Goal: Communication & Community: Answer question/provide support

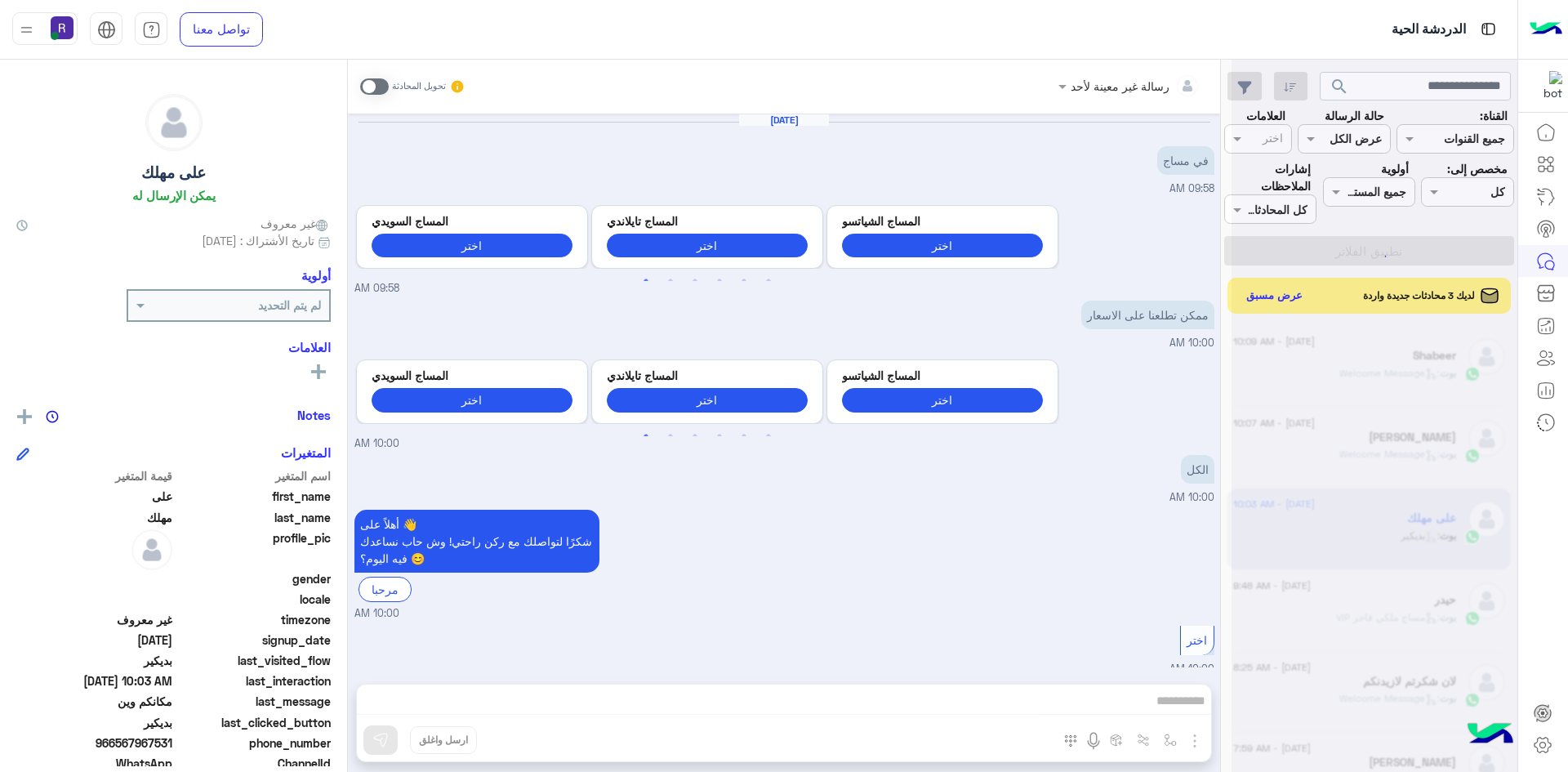
scroll to position [1920, 0]
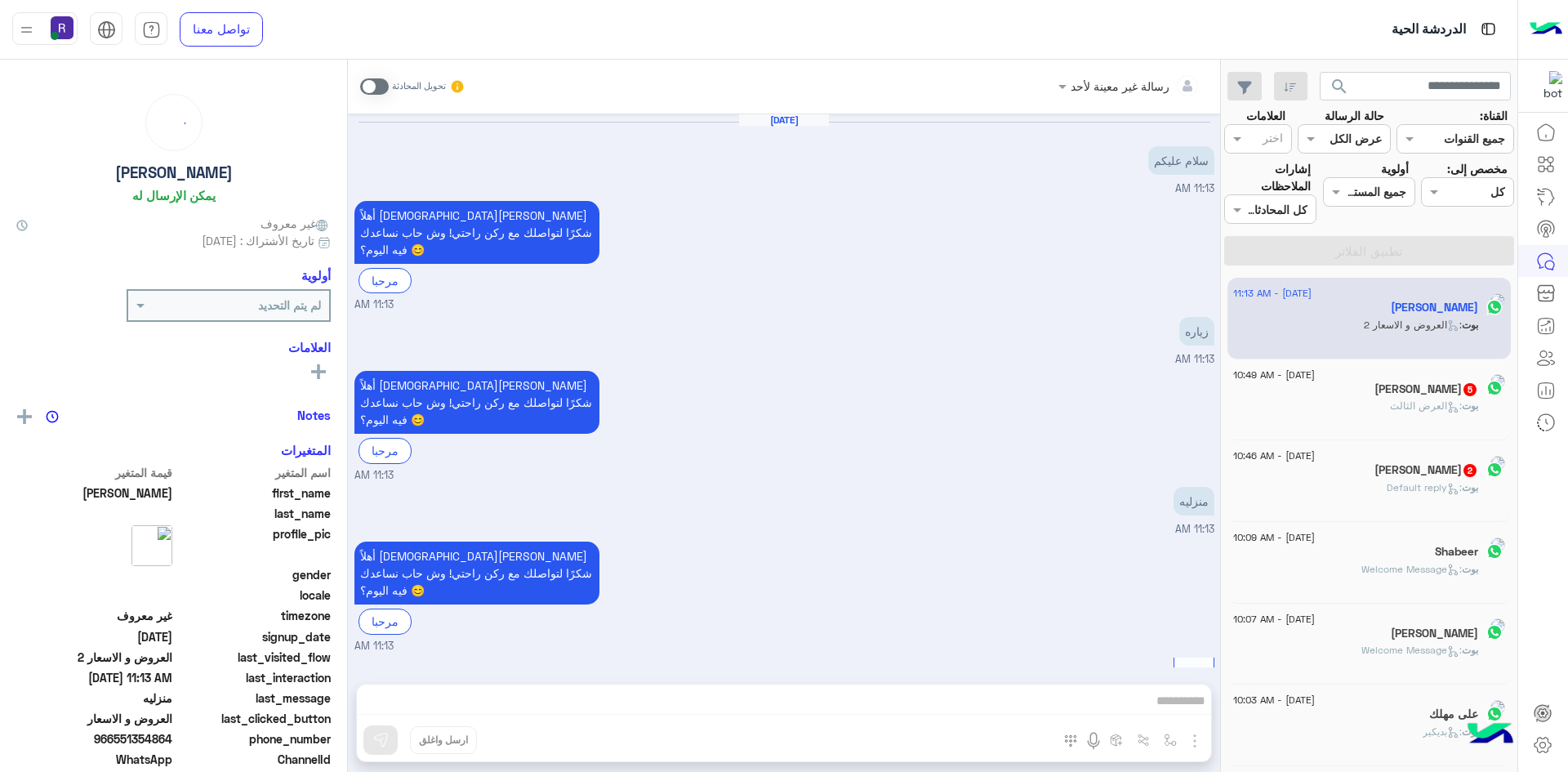
scroll to position [444, 0]
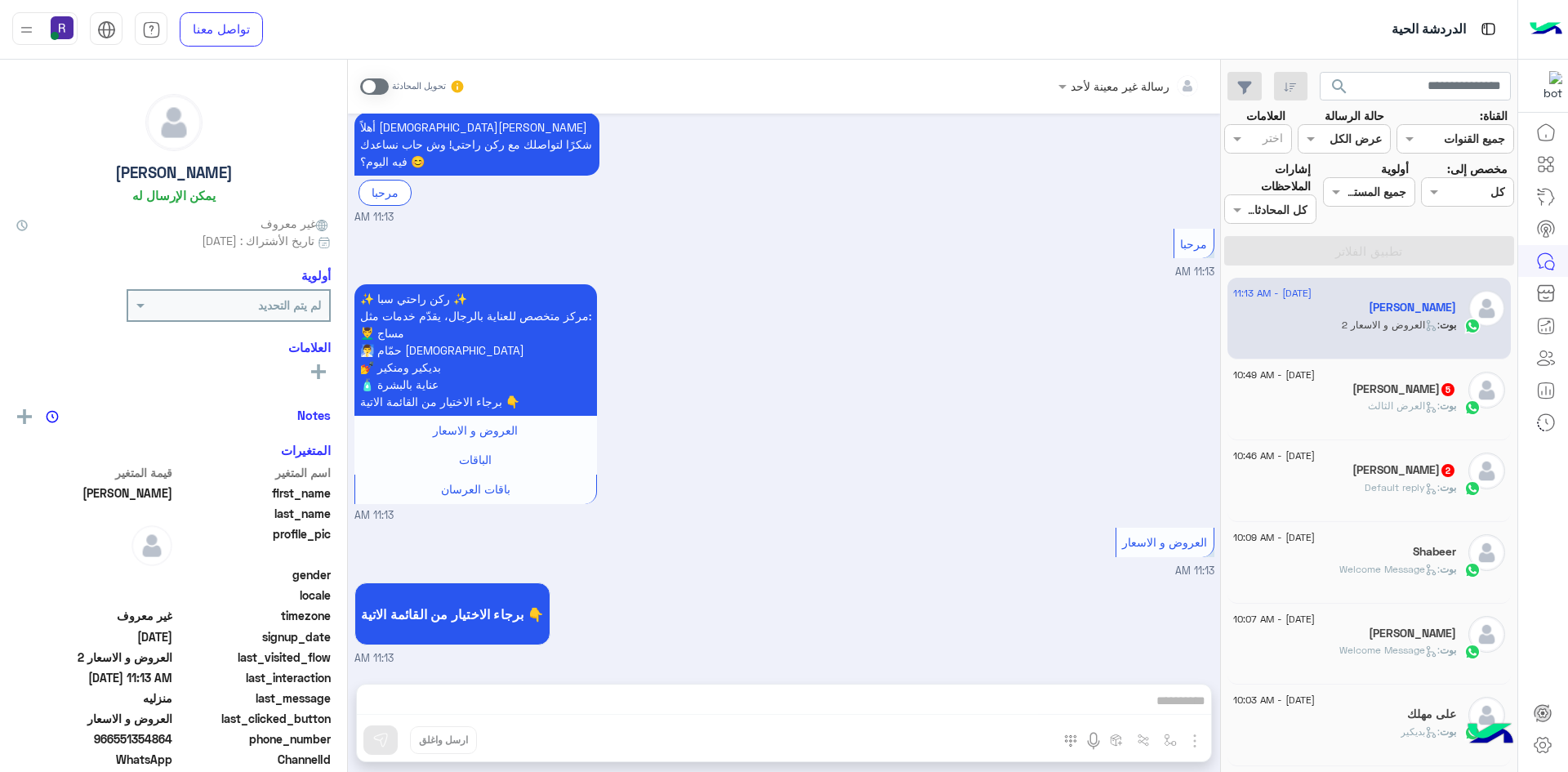
click at [1363, 402] on div "بوت : العرض الثالث" at bounding box center [1345, 413] width 223 height 28
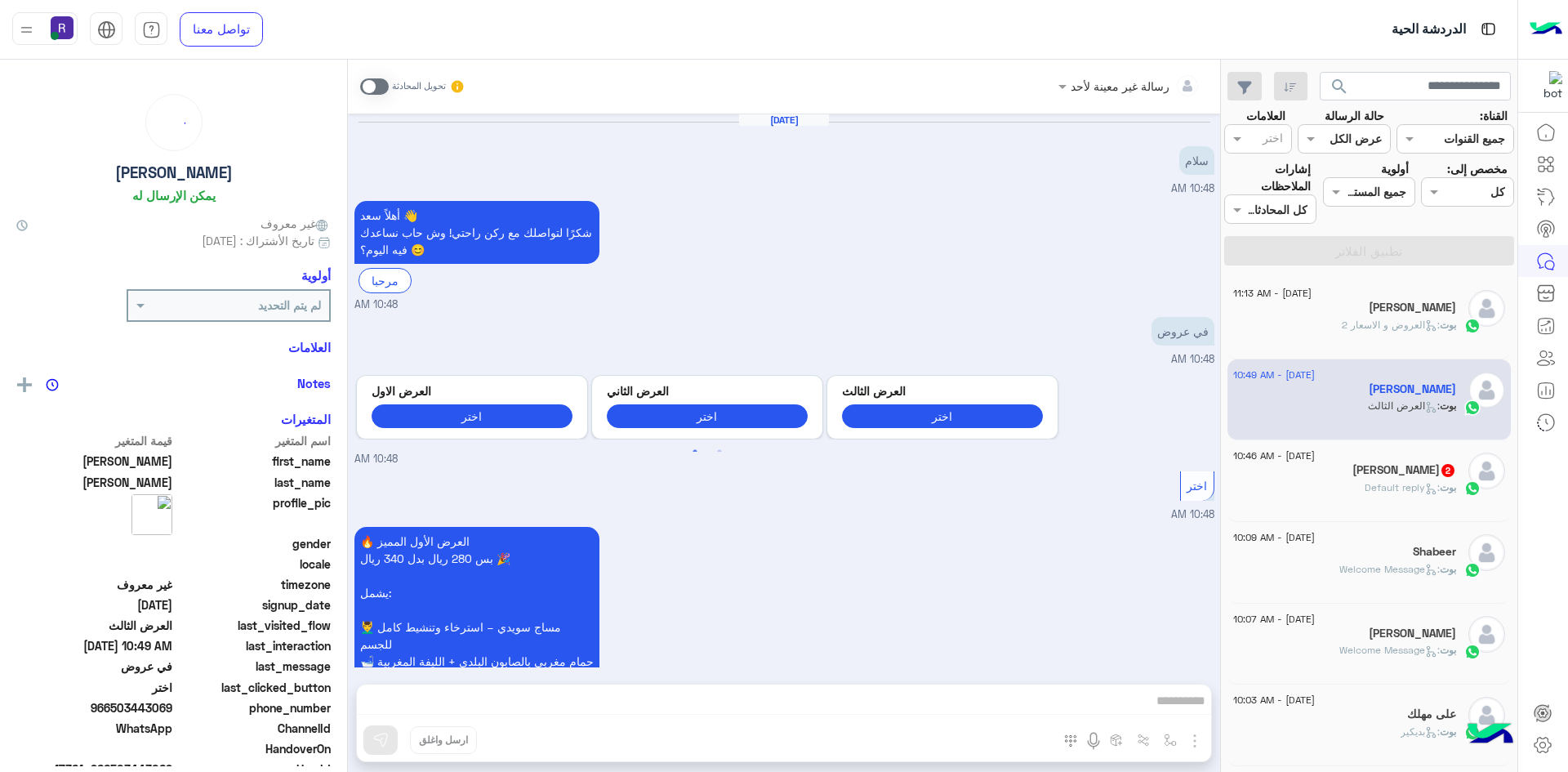
scroll to position [1122, 0]
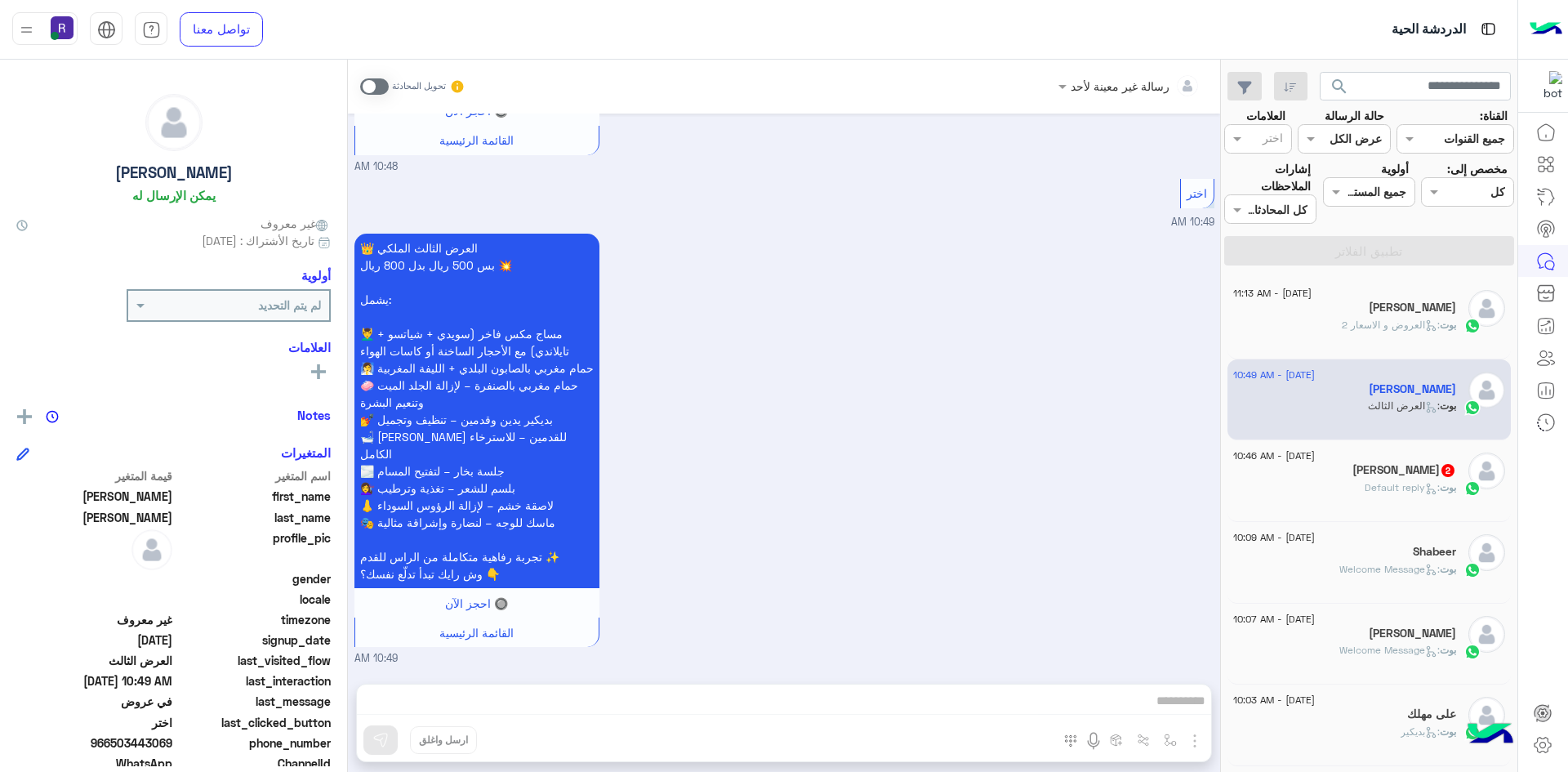
click at [1365, 481] on span ": Default reply" at bounding box center [1403, 487] width 75 height 13
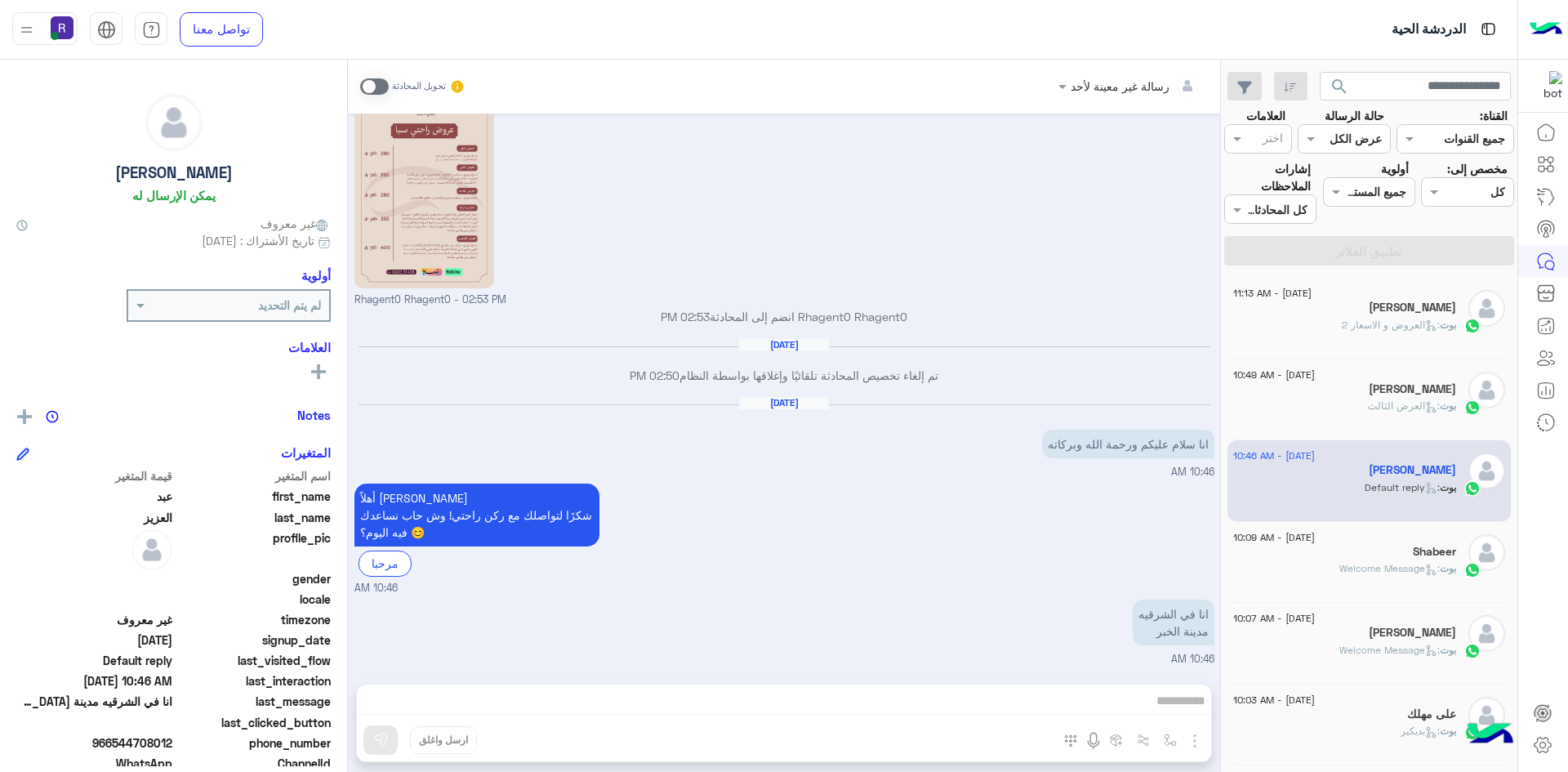
scroll to position [646, 0]
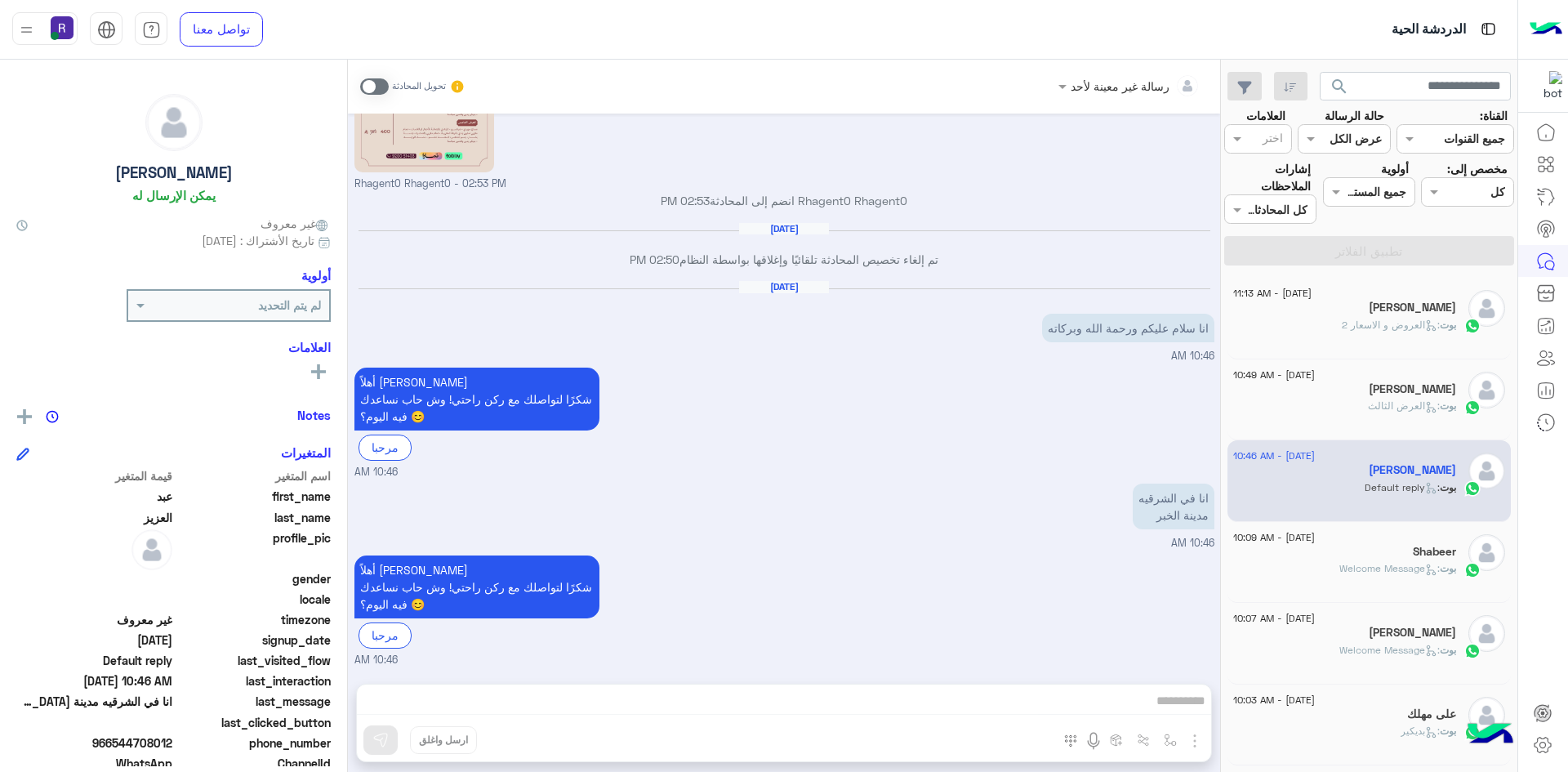
click at [1128, 697] on div "رسالة غير معينة لأحد تحويل المحادثة [DATE] مرحبا راحتي سبا 02:46 PM أهلاً [PERS…" at bounding box center [784, 419] width 872 height 719
click at [386, 85] on span at bounding box center [375, 86] width 28 height 16
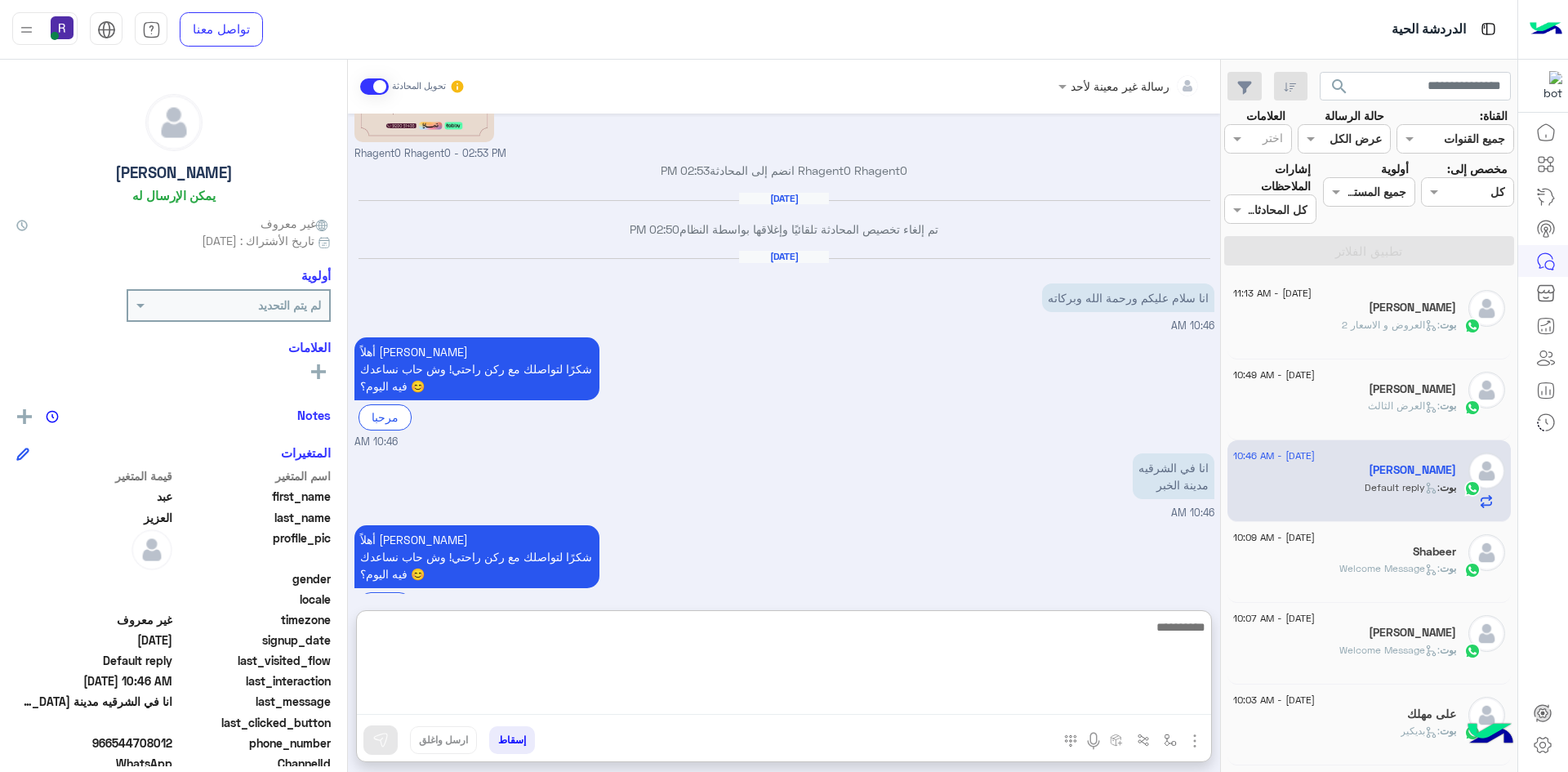
click at [970, 693] on textarea at bounding box center [784, 666] width 854 height 98
type textarea "*"
type textarea "**********"
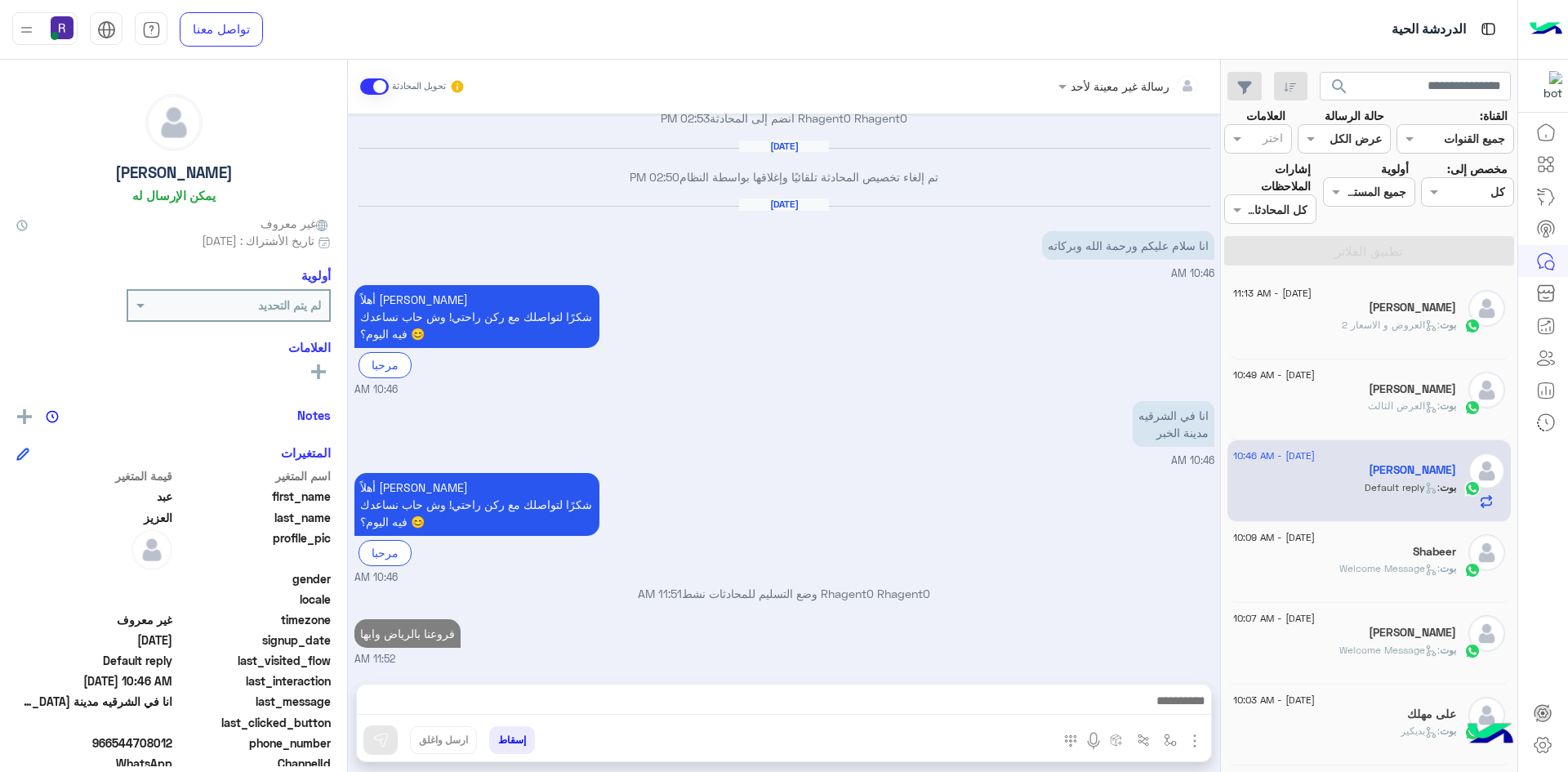
click at [374, 83] on span at bounding box center [375, 86] width 28 height 16
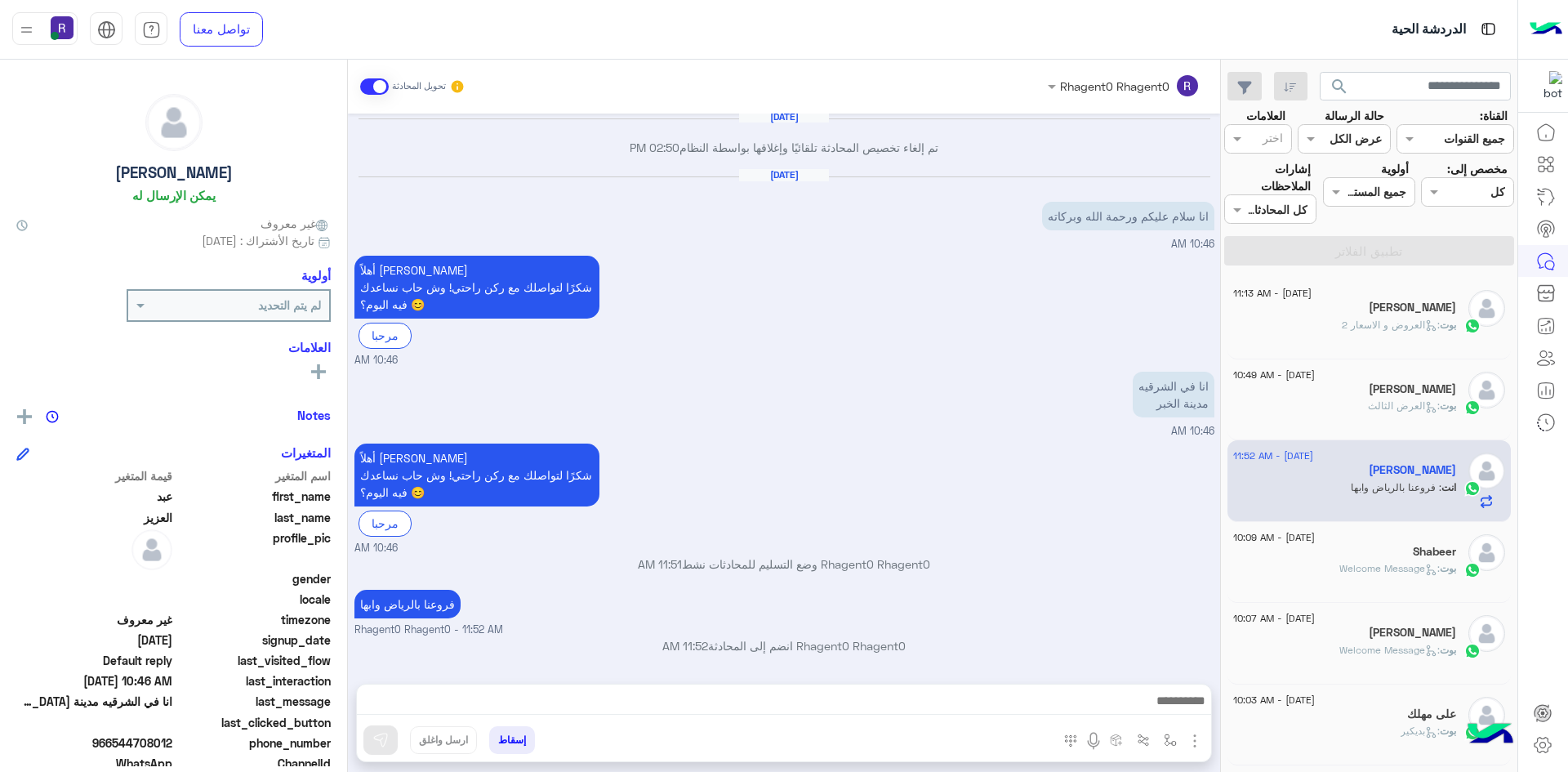
scroll to position [789, 0]
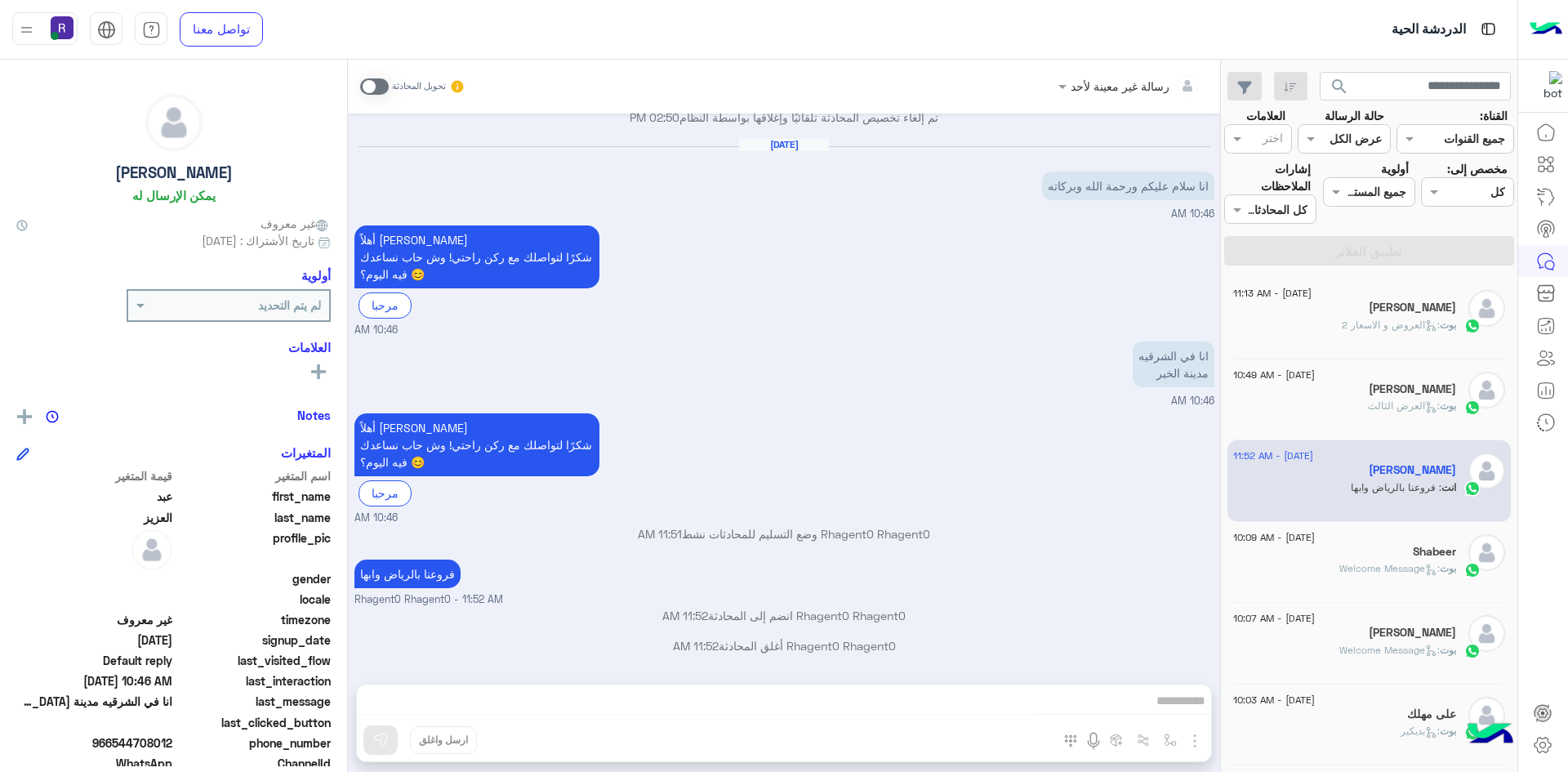
click at [1365, 319] on span ": العروض و الاسعار 2" at bounding box center [1390, 324] width 98 height 13
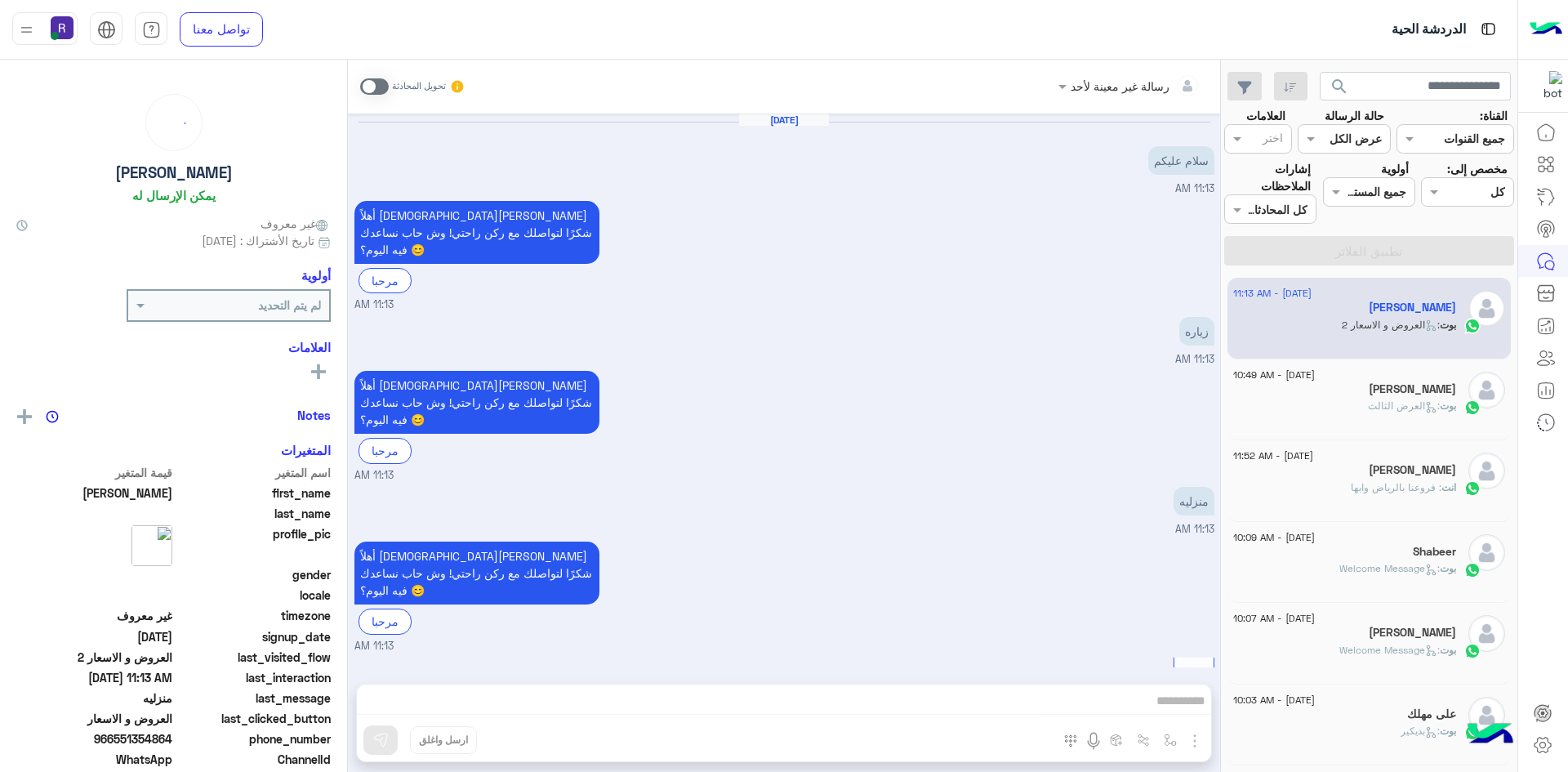
scroll to position [444, 0]
